Goal: Task Accomplishment & Management: Use online tool/utility

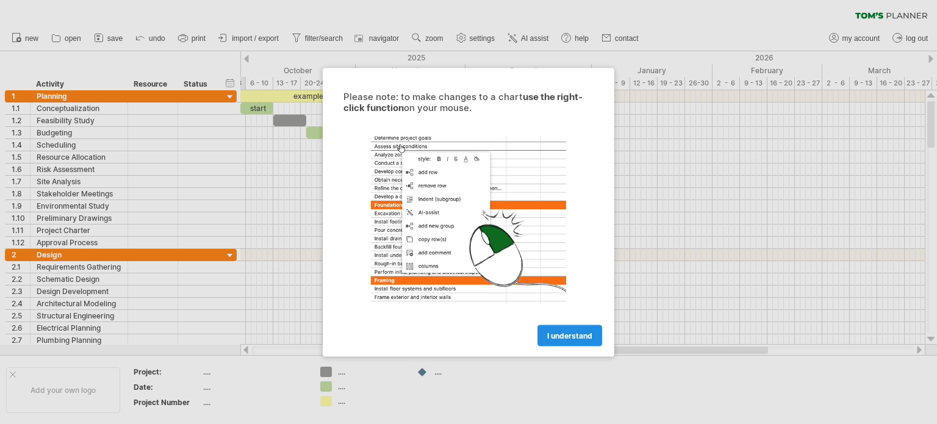
click at [560, 331] on span "I understand" at bounding box center [569, 335] width 45 height 9
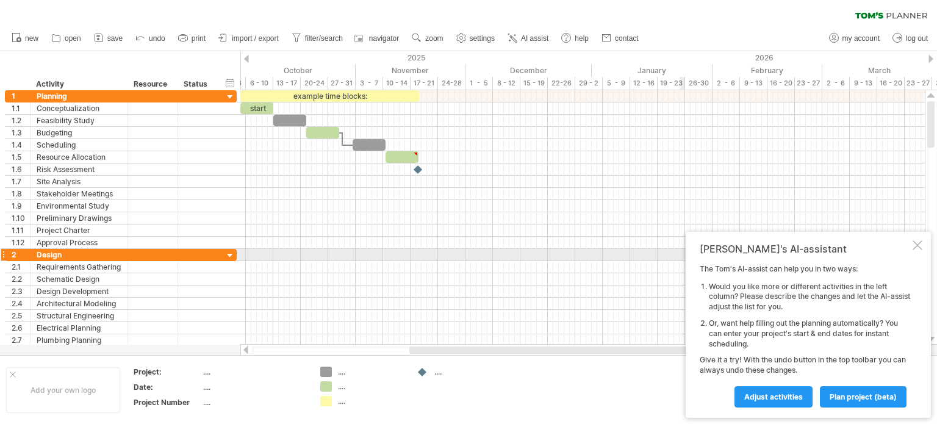
click at [913, 251] on div "[PERSON_NAME]'s AI-assistant The [PERSON_NAME]'s AI-assist can help you in two …" at bounding box center [808, 325] width 245 height 186
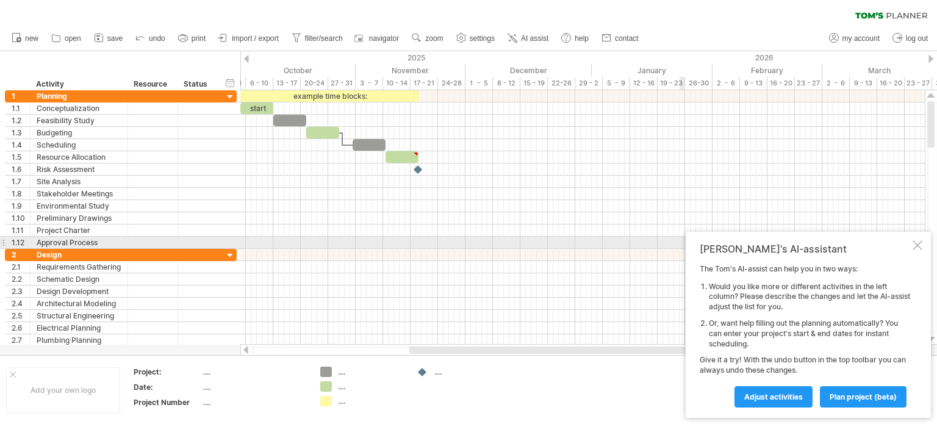
click at [916, 248] on div at bounding box center [917, 245] width 10 height 10
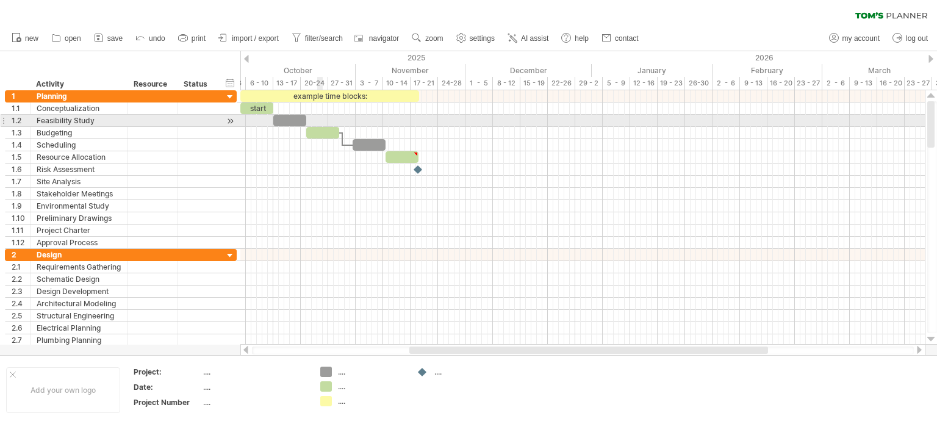
click at [318, 126] on div at bounding box center [582, 121] width 684 height 12
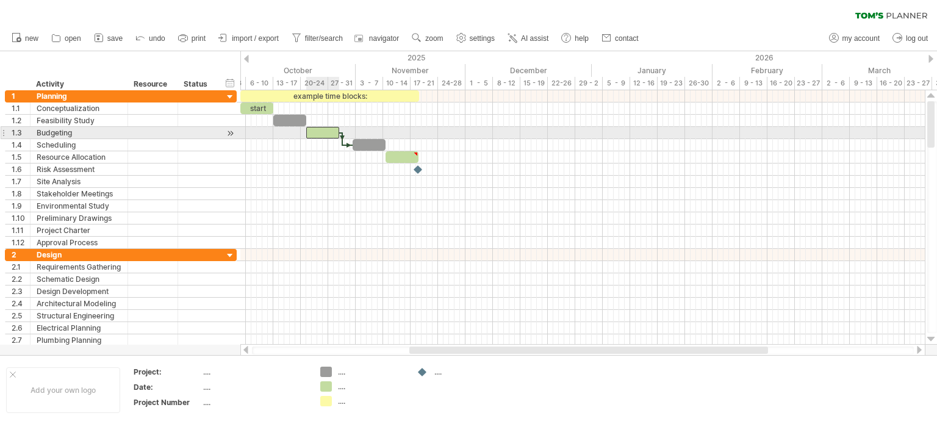
click at [317, 131] on div at bounding box center [322, 133] width 33 height 12
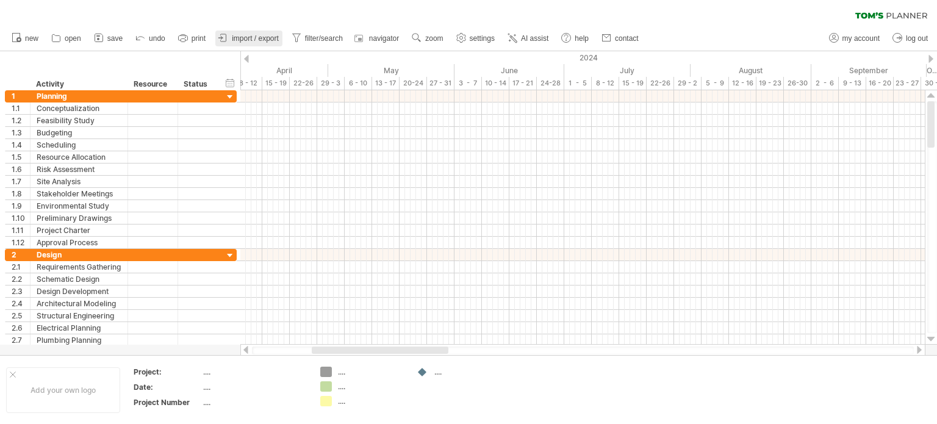
click at [254, 35] on span "import / export" at bounding box center [255, 38] width 47 height 9
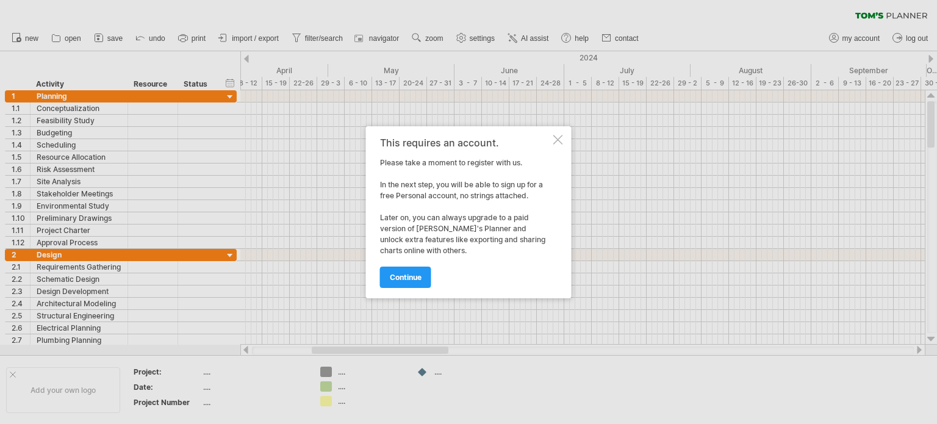
click at [556, 135] on div at bounding box center [558, 140] width 10 height 10
